Goal: Task Accomplishment & Management: Manage account settings

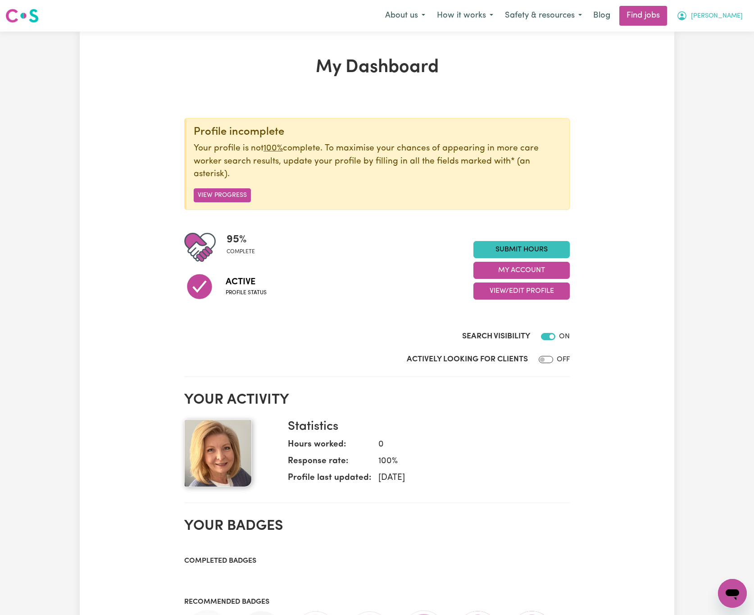
click at [736, 14] on span "[PERSON_NAME]" at bounding box center [717, 16] width 52 height 10
click at [736, 65] on link "Logout" at bounding box center [712, 68] width 71 height 17
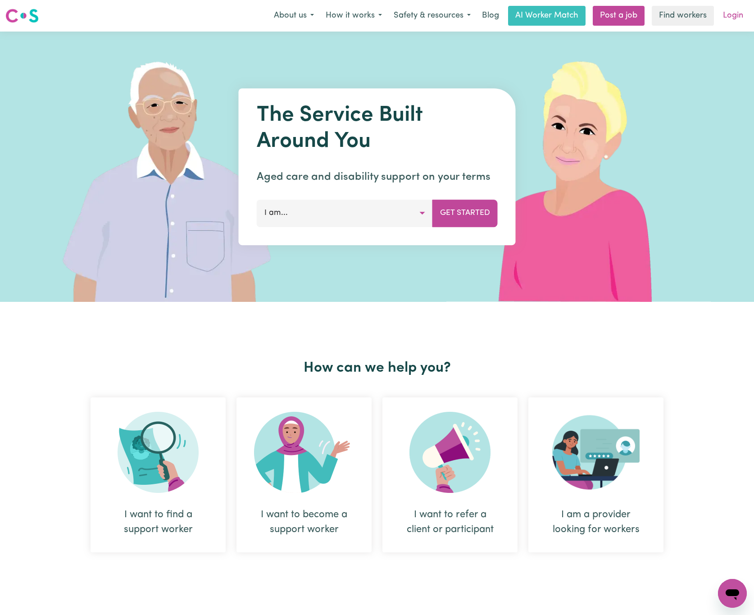
click at [731, 16] on link "Login" at bounding box center [733, 16] width 31 height 20
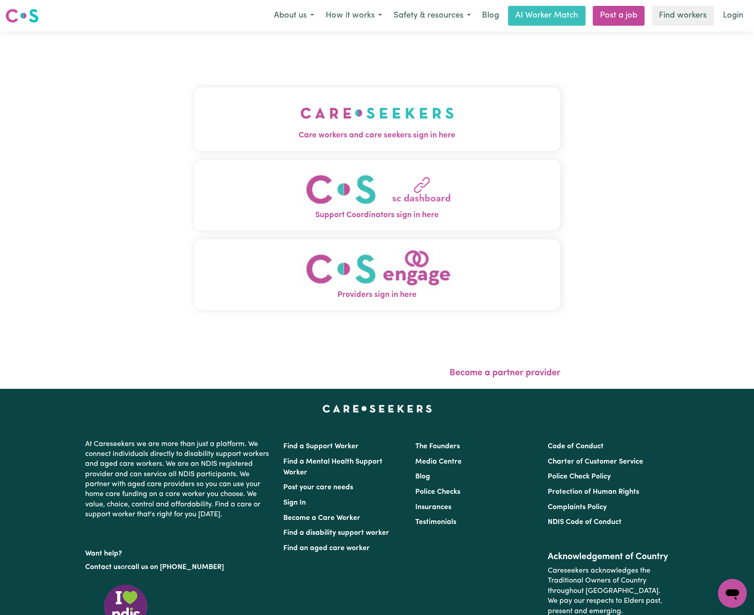
click at [229, 121] on button "Care workers and care seekers sign in here" at bounding box center [377, 118] width 366 height 63
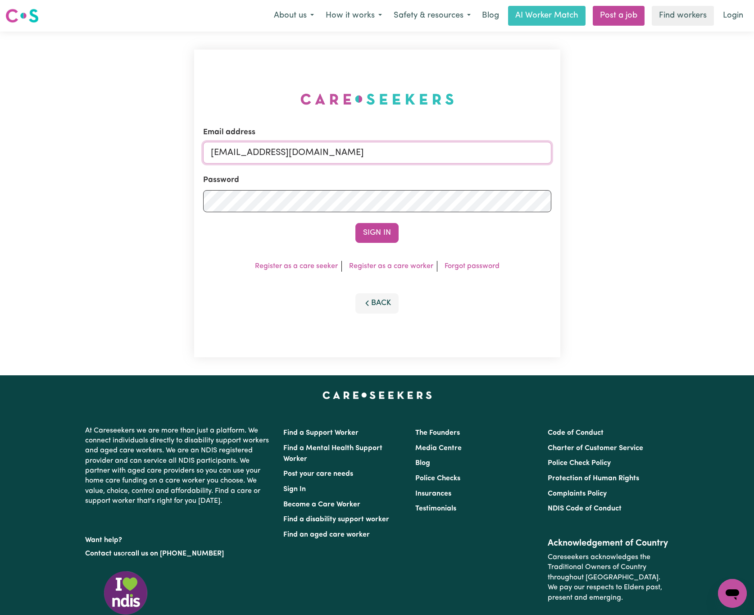
drag, startPoint x: 258, startPoint y: 152, endPoint x: 596, endPoint y: 151, distance: 338.0
click at [596, 151] on div "Email address [EMAIL_ADDRESS][DOMAIN_NAME] Password Sign In Register as a care …" at bounding box center [377, 204] width 754 height 344
paste input "KirelleNarraweenaINC"
type input "[EMAIL_ADDRESS][DOMAIN_NAME]"
click at [356, 223] on button "Sign In" at bounding box center [377, 233] width 43 height 20
